Goal: Task Accomplishment & Management: Manage account settings

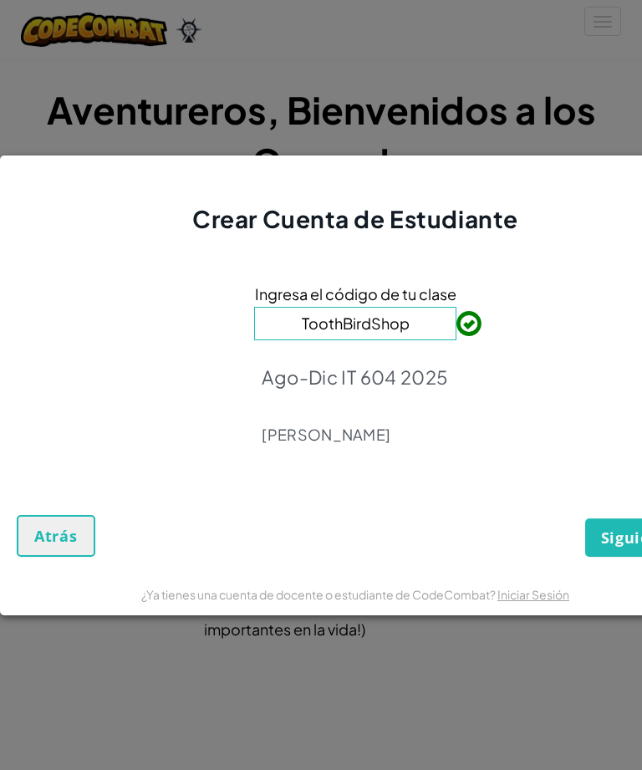
click at [605, 529] on span "Siguiente" at bounding box center [639, 538] width 77 height 20
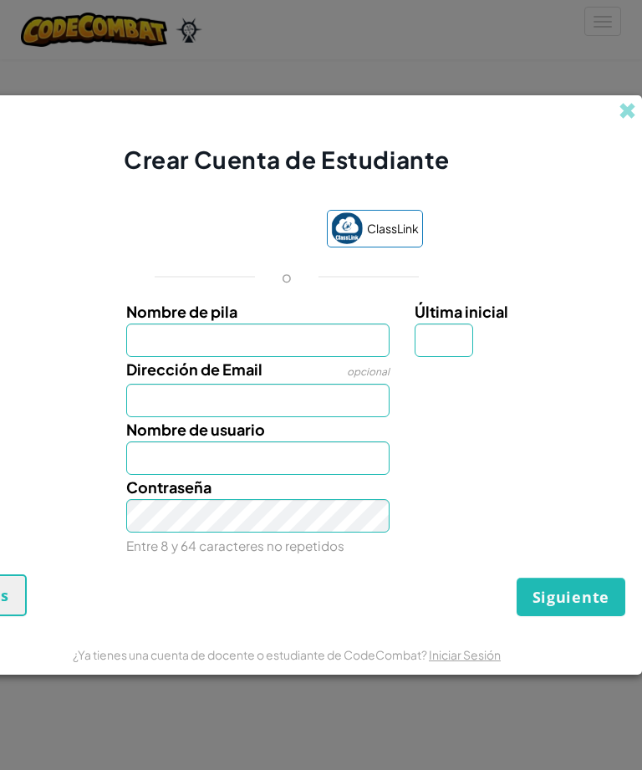
scroll to position [0, 69]
click at [626, 95] on div "Crear Cuenta de Estudiante" at bounding box center [286, 135] width 711 height 81
click at [455, 657] on link "Iniciar Sesión" at bounding box center [465, 654] width 72 height 15
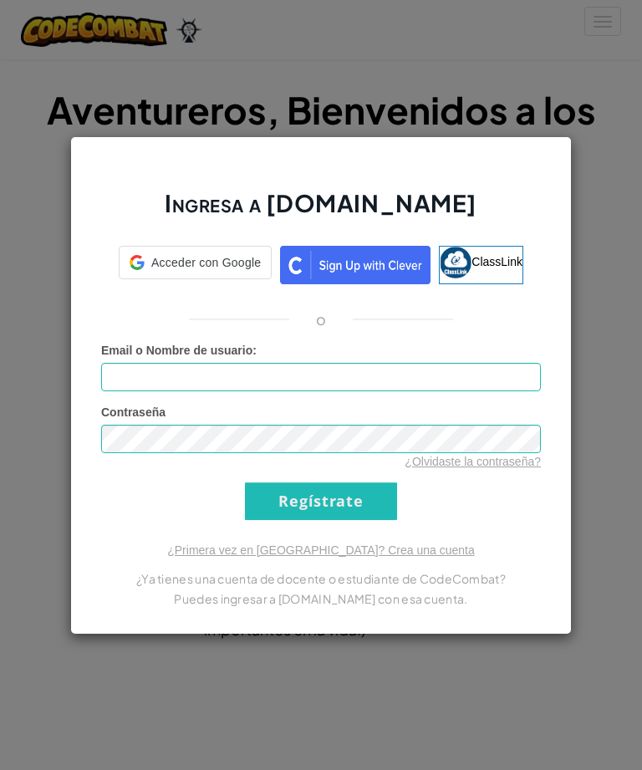
click at [472, 662] on div "Ingresa a [DOMAIN_NAME] Acceder con Google Acceder con Google. Se abre en una […" at bounding box center [321, 385] width 642 height 770
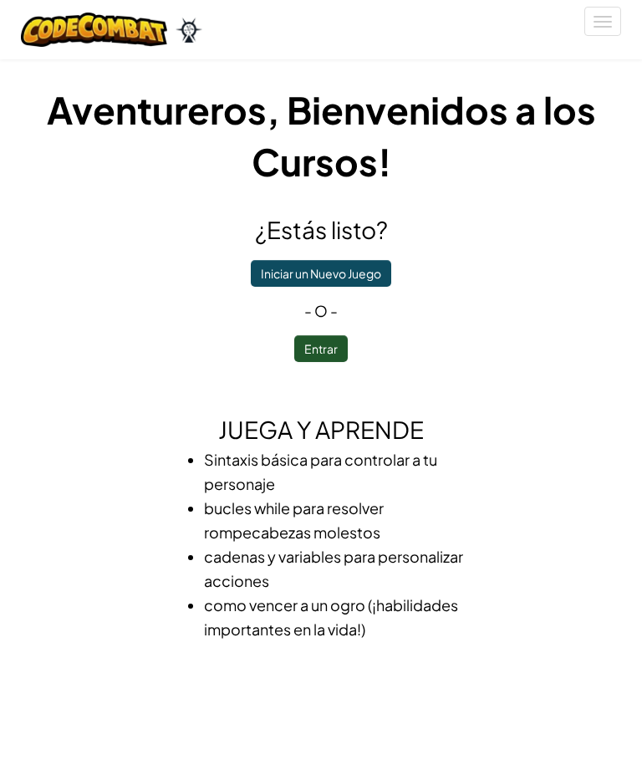
click at [601, 34] on button "[MEDICAL_DATA] la navigación" at bounding box center [603, 21] width 37 height 29
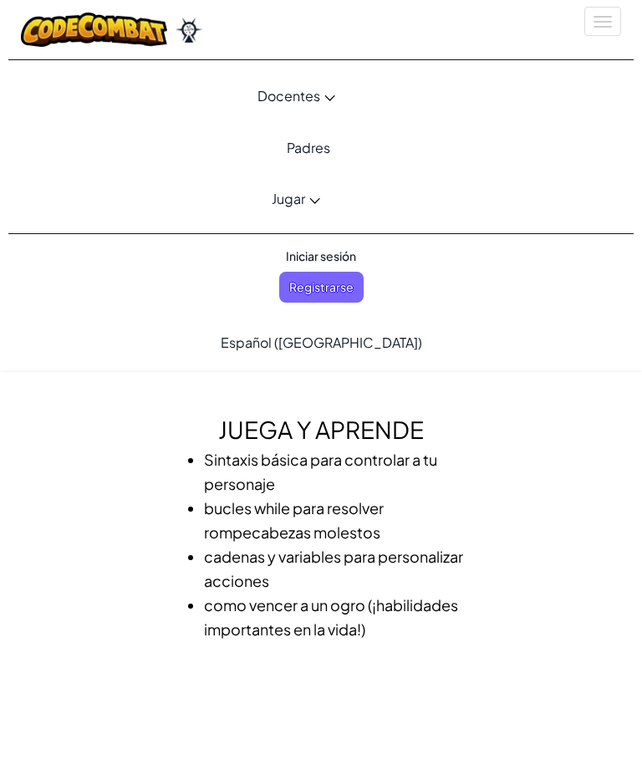
click at [611, 9] on button "[MEDICAL_DATA] la navigación" at bounding box center [603, 21] width 37 height 29
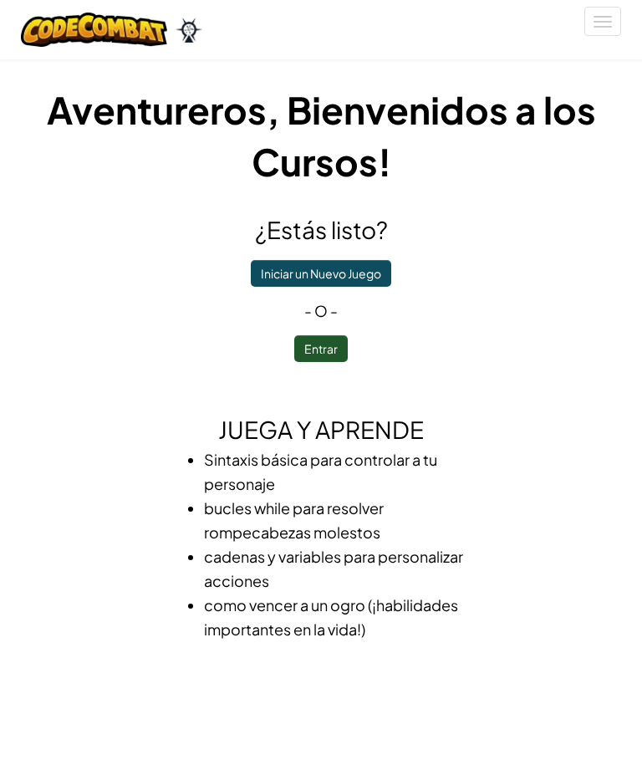
click at [596, 32] on button "[MEDICAL_DATA] la navigación" at bounding box center [603, 21] width 37 height 29
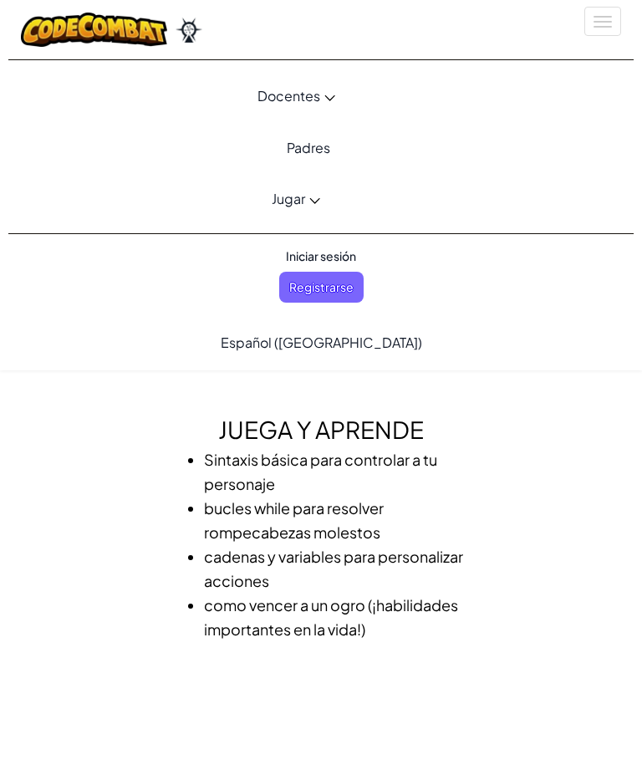
click at [329, 251] on span "Iniciar sesión" at bounding box center [321, 256] width 90 height 31
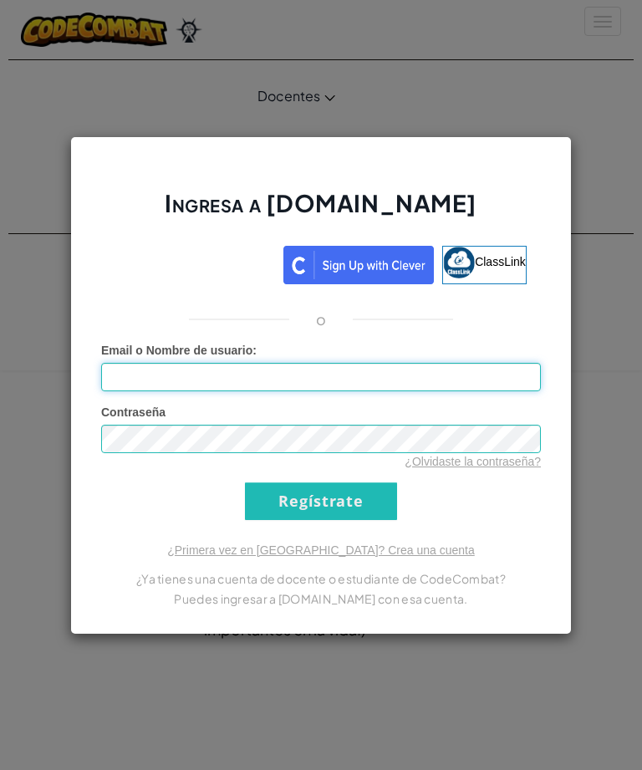
click at [464, 383] on input "Email o Nombre de usuario :" at bounding box center [321, 377] width 440 height 28
type input "[EMAIL_ADDRESS][DOMAIN_NAME]"
click at [375, 491] on input "Regístrate" at bounding box center [321, 502] width 152 height 38
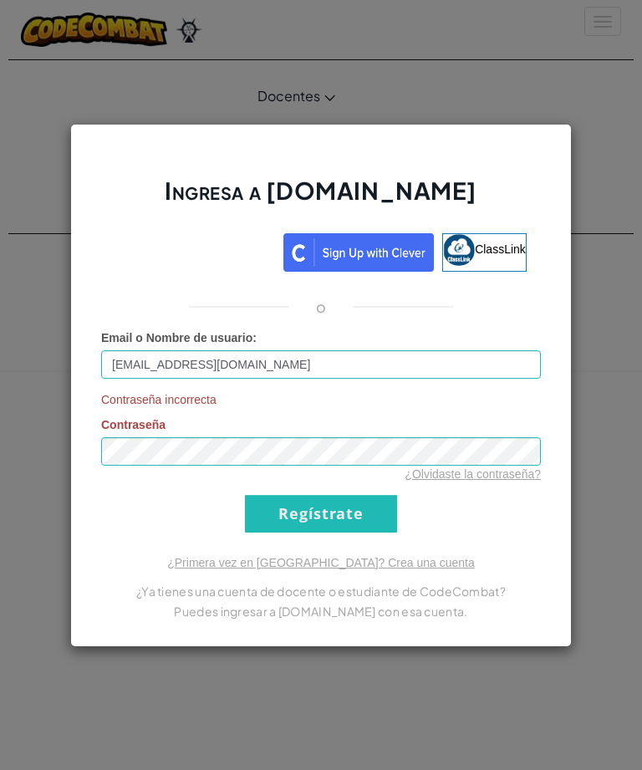
click at [352, 532] on input "Regístrate" at bounding box center [321, 514] width 152 height 38
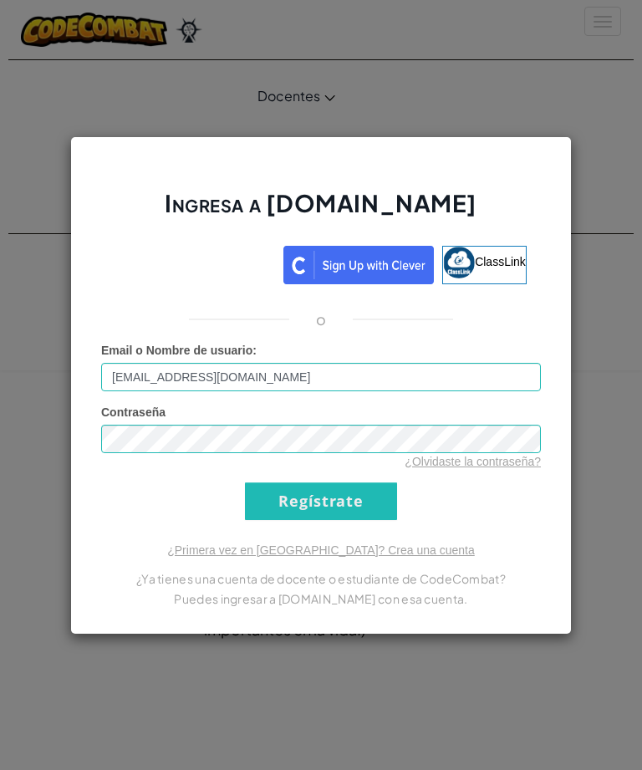
click at [363, 509] on input "Regístrate" at bounding box center [321, 502] width 152 height 38
click at [363, 508] on input "Regístrate" at bounding box center [321, 502] width 152 height 38
click at [360, 499] on input "Regístrate" at bounding box center [321, 502] width 152 height 38
click at [352, 512] on input "Regístrate" at bounding box center [321, 502] width 152 height 38
click at [339, 509] on input "Regístrate" at bounding box center [321, 502] width 152 height 38
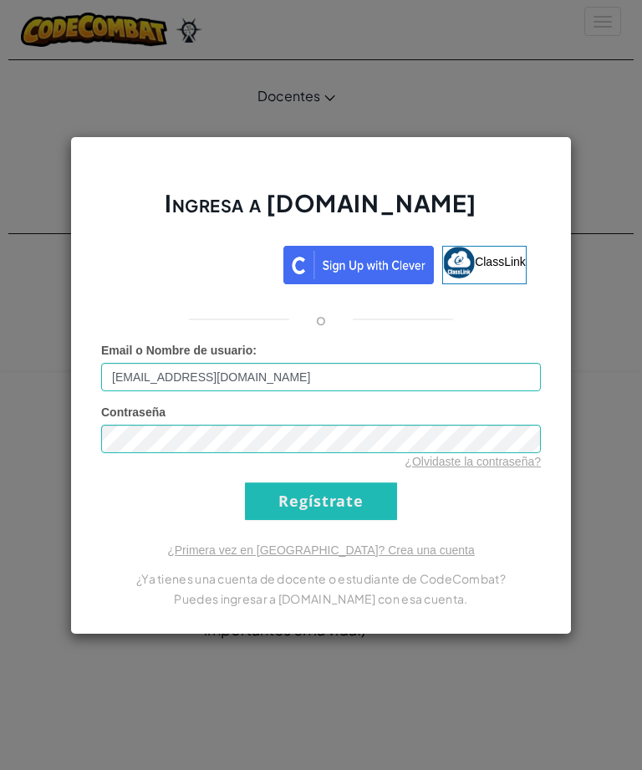
click at [345, 496] on input "Regístrate" at bounding box center [321, 502] width 152 height 38
click at [341, 512] on input "Regístrate" at bounding box center [321, 502] width 152 height 38
click at [345, 498] on input "Regístrate" at bounding box center [321, 502] width 152 height 38
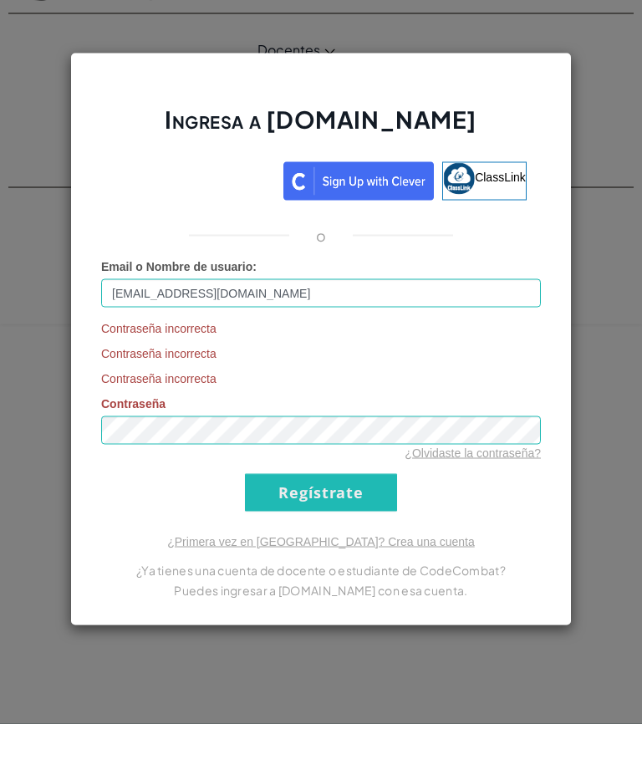
click at [512, 493] on link "¿Olvidaste la contraseña?" at bounding box center [473, 499] width 136 height 13
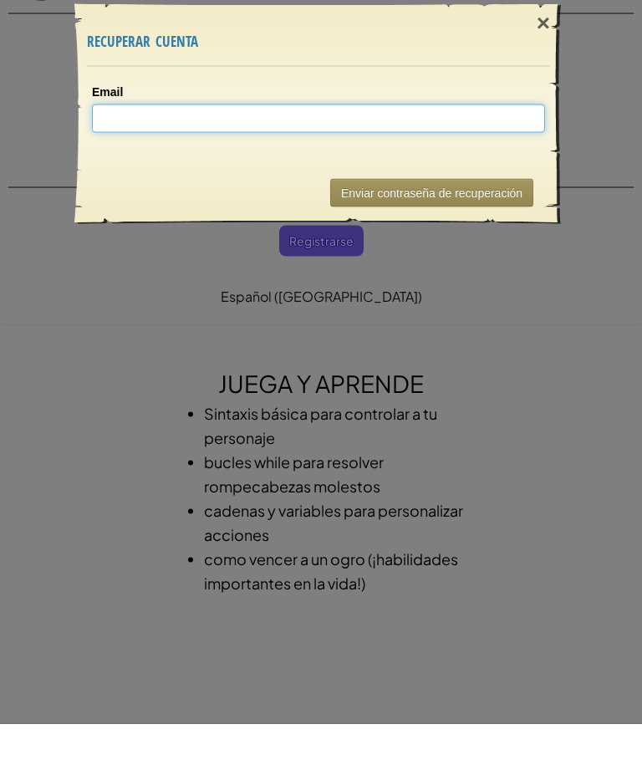
scroll to position [47, 0]
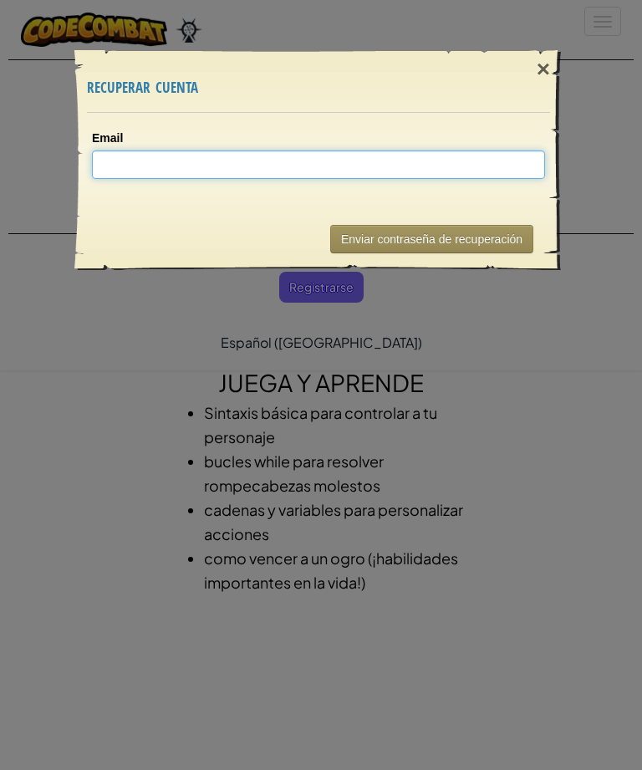
click at [417, 168] on input "Email" at bounding box center [318, 165] width 453 height 28
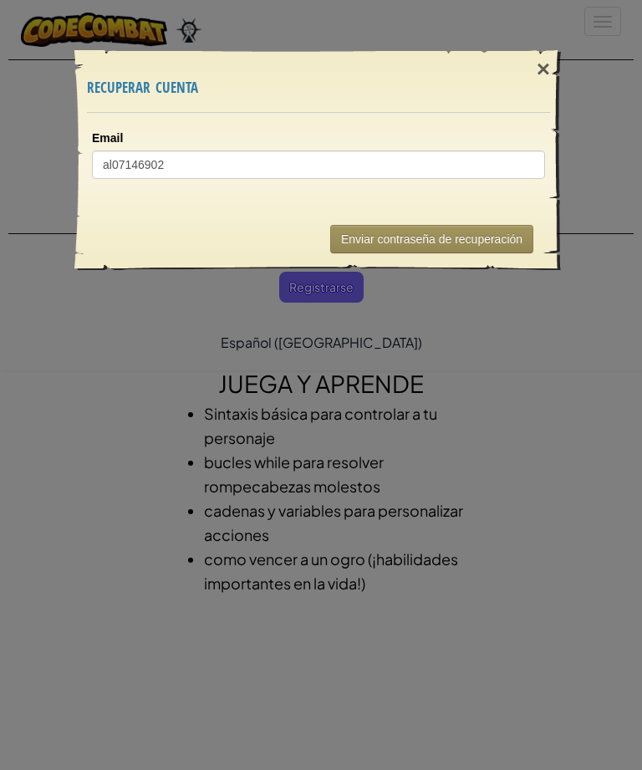
click at [481, 239] on button "Enviar contraseña de recuperación" at bounding box center [431, 239] width 203 height 28
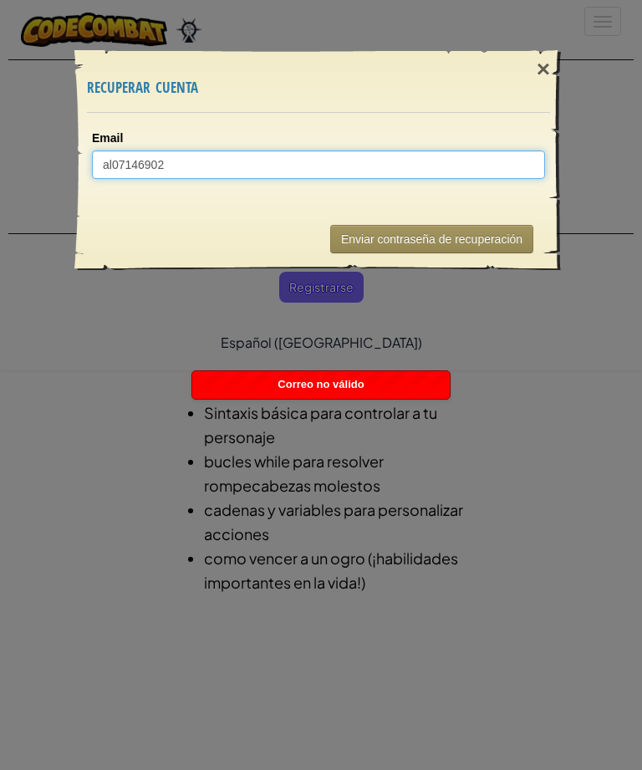
click at [463, 155] on input "al07146902" at bounding box center [318, 165] width 453 height 28
click at [418, 167] on input "al07146902" at bounding box center [318, 165] width 453 height 28
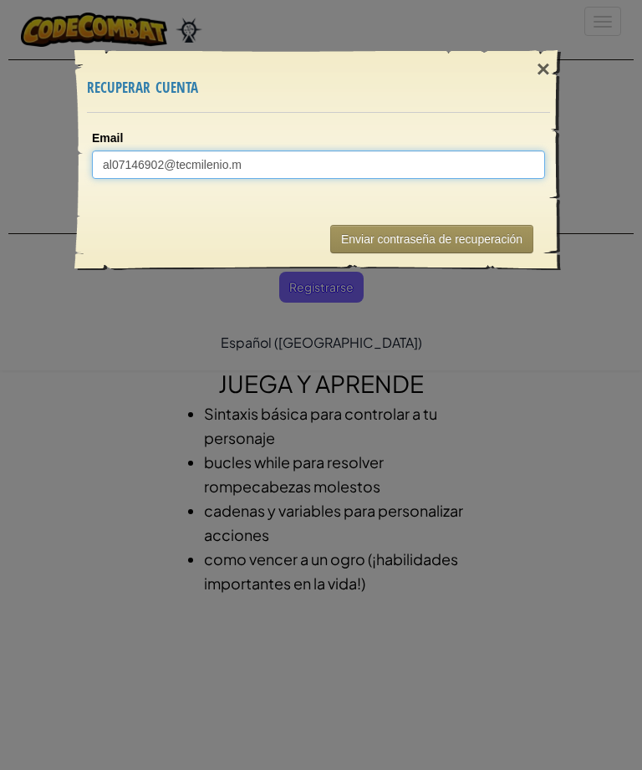
type input "[EMAIL_ADDRESS][DOMAIN_NAME]"
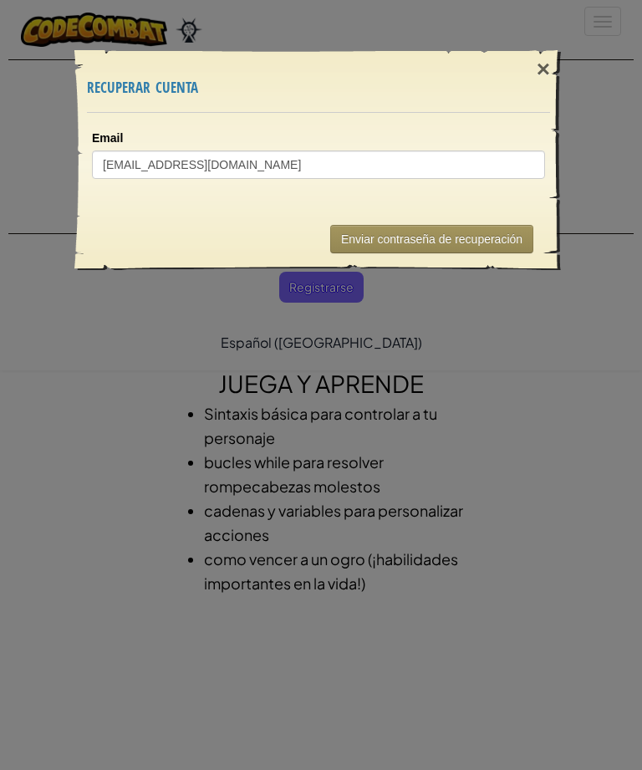
click at [437, 244] on button "Enviar contraseña de recuperación" at bounding box center [431, 239] width 203 height 28
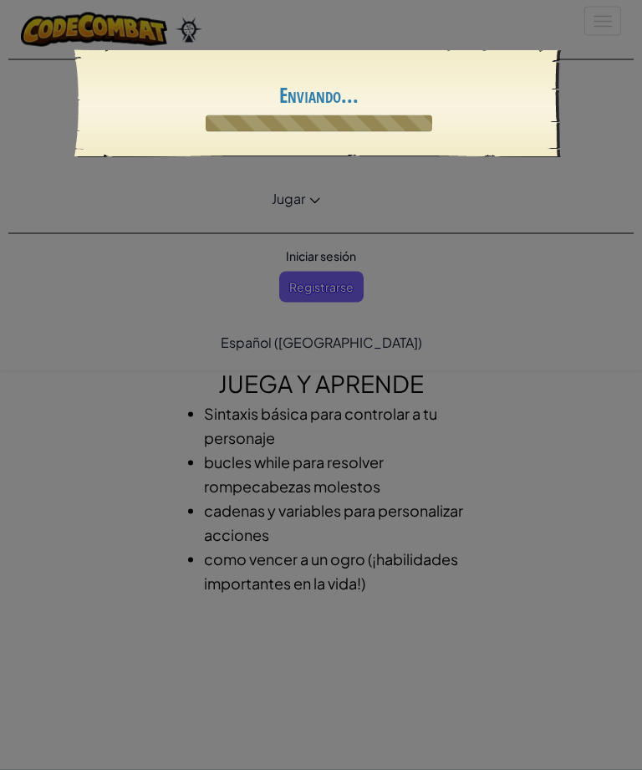
scroll to position [47, 0]
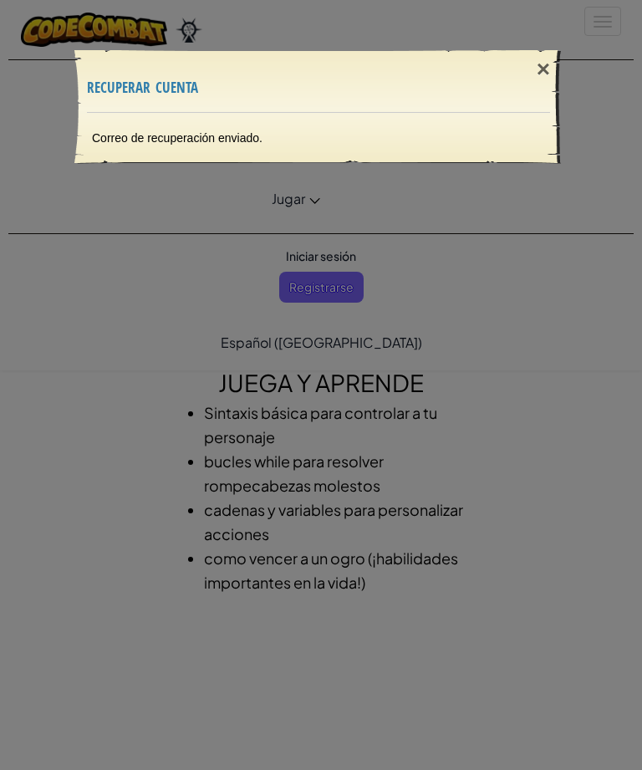
click at [437, 141] on div "Correo de recuperación enviado." at bounding box center [318, 138] width 487 height 50
